Goal: Task Accomplishment & Management: Complete application form

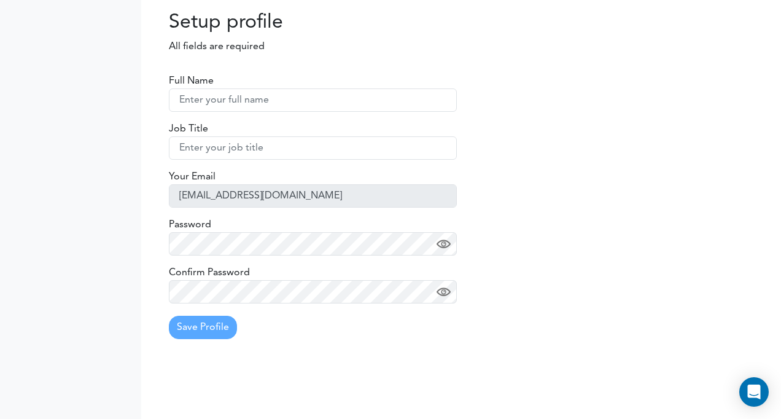
click at [260, 102] on input "text" at bounding box center [313, 99] width 288 height 23
click at [441, 243] on img at bounding box center [444, 244] width 14 height 14
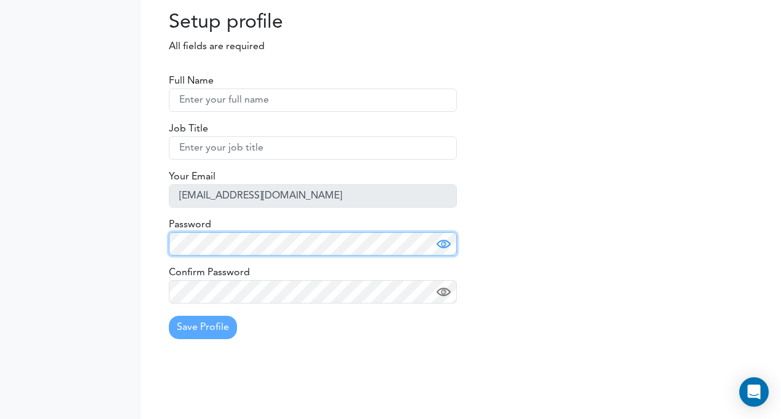
click at [155, 241] on div "Full Name Job Title Your Email [EMAIL_ADDRESS][DOMAIN_NAME] Password Confirm Pa…" at bounding box center [461, 196] width 640 height 306
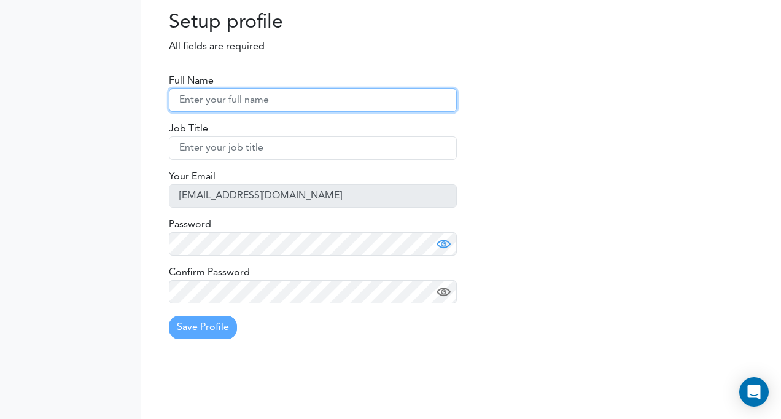
click at [265, 99] on input "text" at bounding box center [313, 99] width 288 height 23
type input "Ramonkeiichi.Kyo"
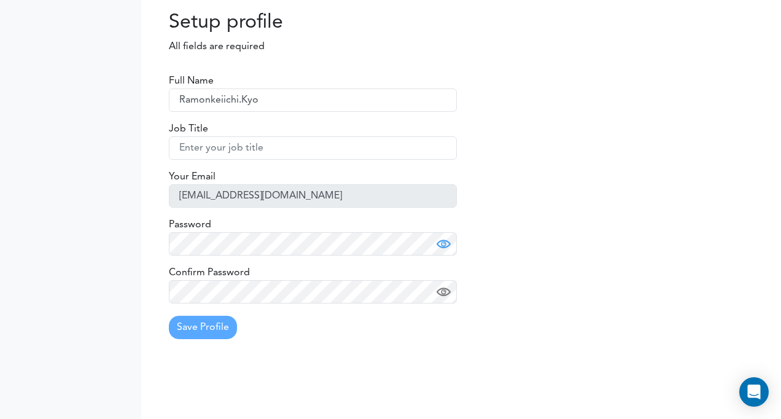
click at [335, 337] on form "Full Name Ramonkeiichi.Kyo Job Title Your Email ramonkeiichi.kyo@takeda.com Pas…" at bounding box center [313, 206] width 288 height 265
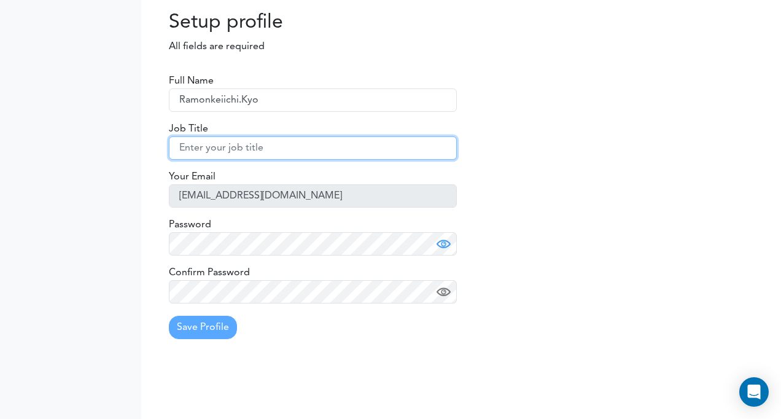
click at [241, 145] on input "text" at bounding box center [313, 147] width 288 height 23
click at [237, 146] on input "text" at bounding box center [313, 147] width 288 height 23
click at [238, 151] on input "text" at bounding box center [313, 147] width 288 height 23
type input "れ"
type input "regular employee"
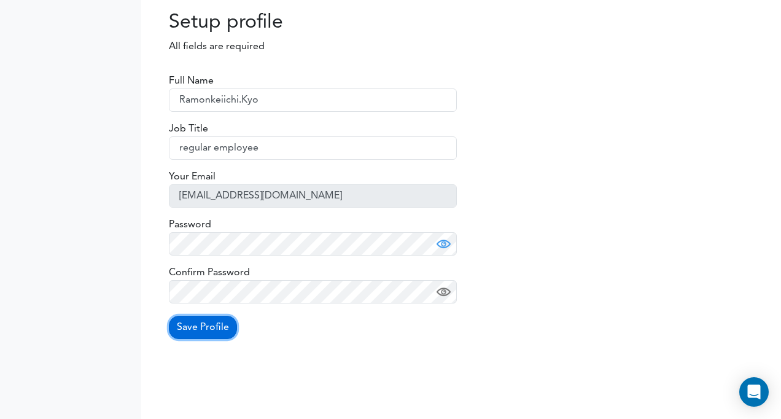
click at [198, 332] on button "Save Profile" at bounding box center [203, 327] width 68 height 23
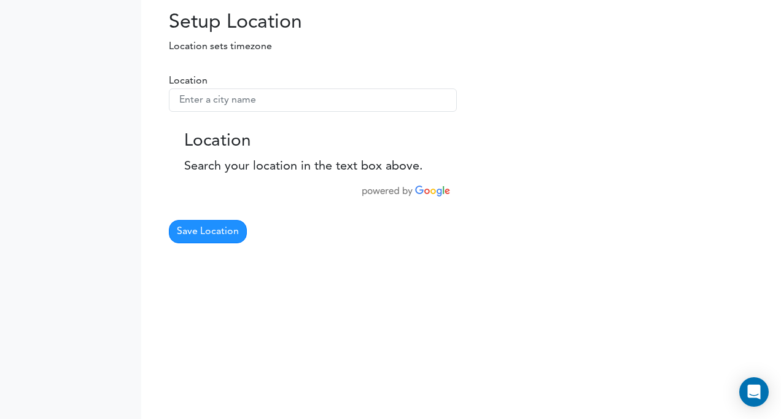
click at [275, 162] on p "Search your location in the text box above." at bounding box center [312, 166] width 257 height 18
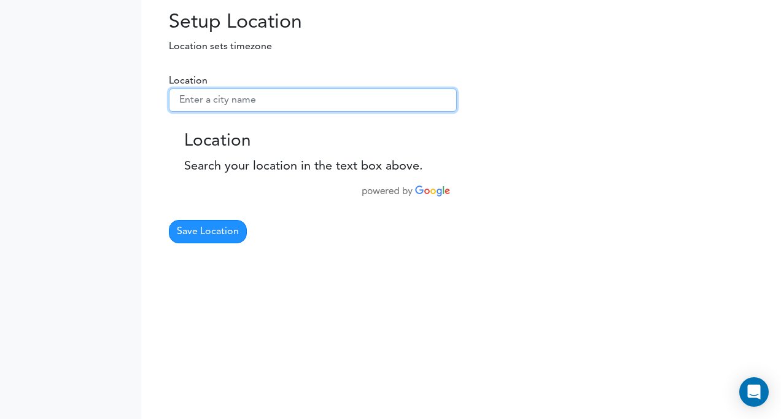
click at [208, 99] on input "text" at bounding box center [313, 99] width 288 height 23
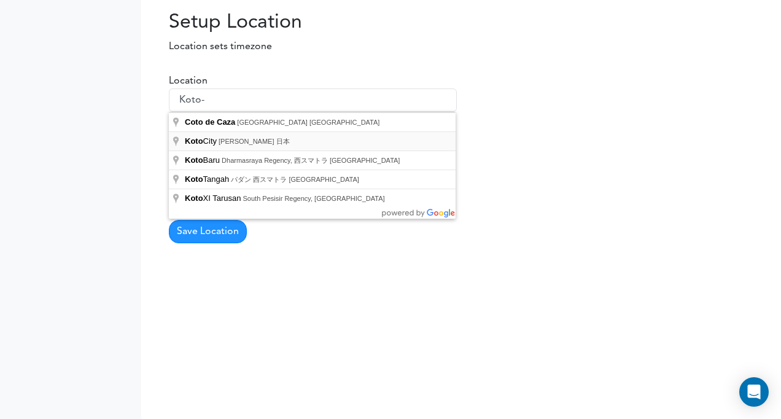
type input "Koto City, 東京都 日本"
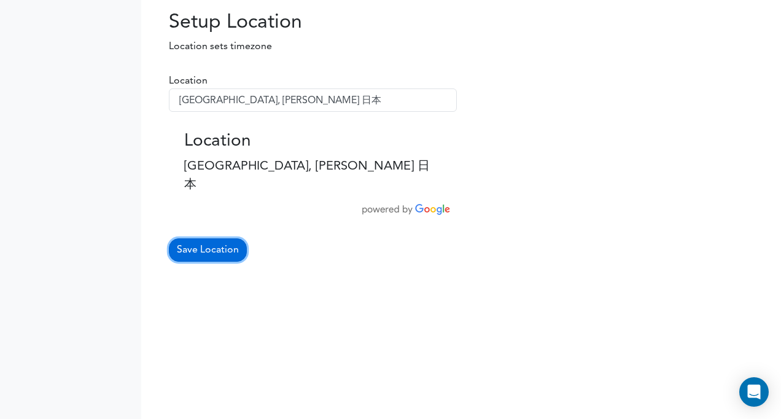
click at [220, 238] on button "Save Location" at bounding box center [208, 249] width 78 height 23
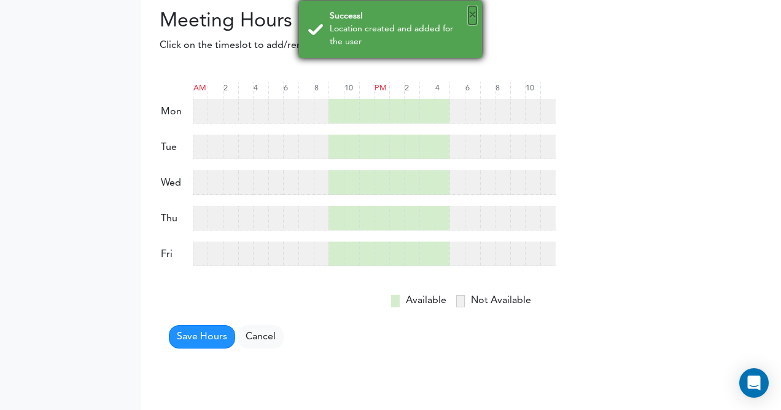
click at [472, 15] on button "×" at bounding box center [472, 15] width 8 height 18
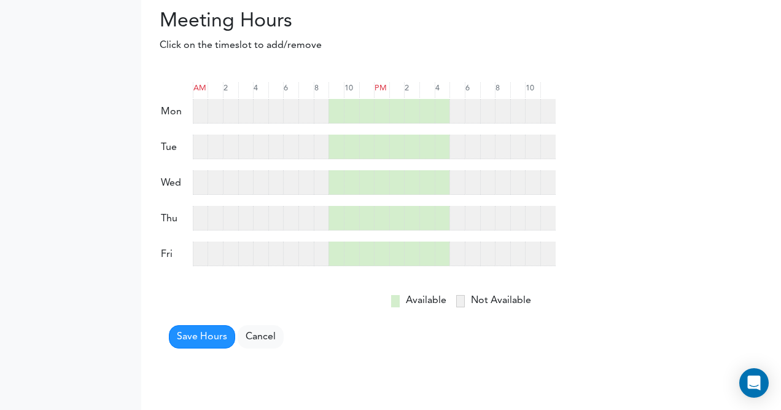
drag, startPoint x: 378, startPoint y: 158, endPoint x: 349, endPoint y: 155, distance: 29.1
click at [349, 155] on div at bounding box center [374, 146] width 363 height 25
click at [311, 106] on div at bounding box center [305, 111] width 15 height 25
click at [318, 109] on div at bounding box center [321, 111] width 15 height 25
click at [308, 109] on div at bounding box center [305, 111] width 15 height 25
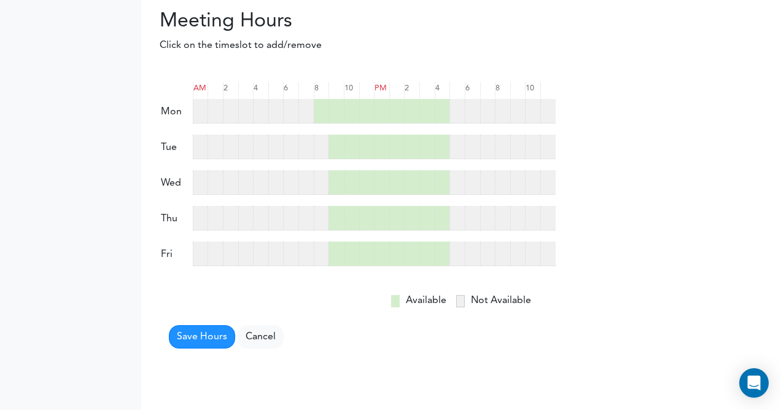
click at [318, 110] on div at bounding box center [321, 111] width 15 height 25
click at [341, 109] on div at bounding box center [335, 111] width 15 height 25
click at [457, 115] on div at bounding box center [456, 111] width 15 height 25
click at [458, 142] on div at bounding box center [456, 146] width 15 height 25
click at [341, 141] on div at bounding box center [335, 146] width 15 height 25
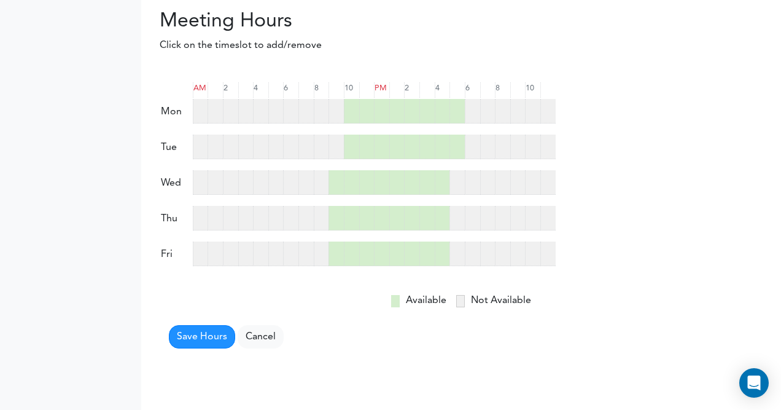
drag, startPoint x: 339, startPoint y: 181, endPoint x: 346, endPoint y: 181, distance: 7.4
click at [339, 181] on div at bounding box center [335, 182] width 15 height 25
click at [459, 184] on div at bounding box center [456, 182] width 15 height 25
click at [336, 216] on div at bounding box center [335, 218] width 15 height 25
drag, startPoint x: 456, startPoint y: 221, endPoint x: 452, endPoint y: 239, distance: 18.7
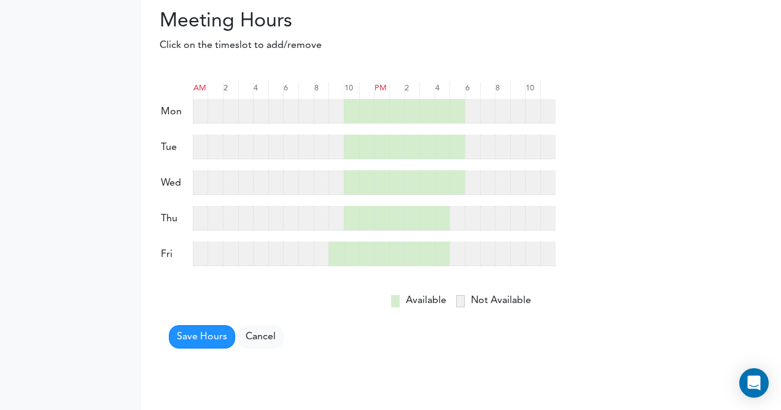
click at [456, 222] on div at bounding box center [456, 218] width 15 height 25
click at [453, 248] on div at bounding box center [456, 253] width 15 height 25
click at [346, 254] on div at bounding box center [351, 253] width 15 height 25
click at [334, 253] on div at bounding box center [335, 253] width 15 height 25
click at [349, 250] on div at bounding box center [351, 253] width 15 height 25
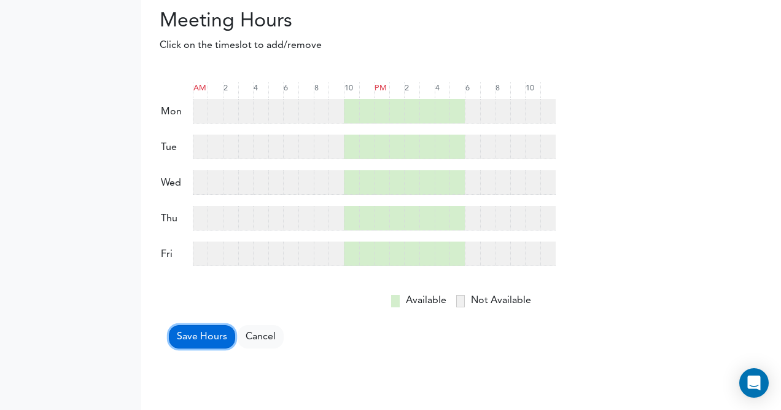
click at [212, 335] on button "Save Hours" at bounding box center [202, 336] width 66 height 23
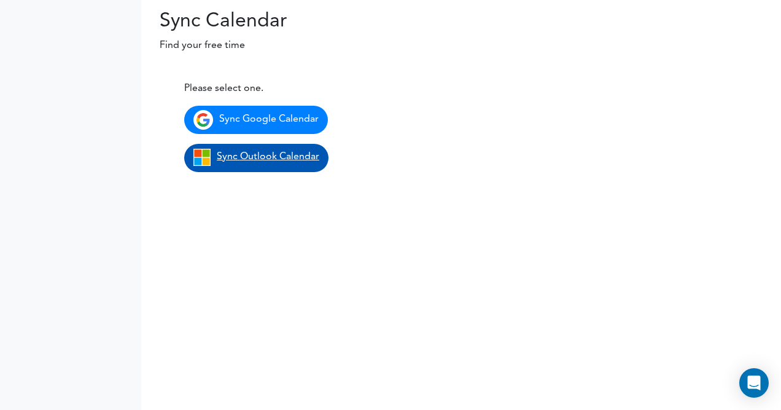
click at [309, 152] on span "Sync Outlook Calendar" at bounding box center [268, 157] width 103 height 10
